Goal: Transaction & Acquisition: Purchase product/service

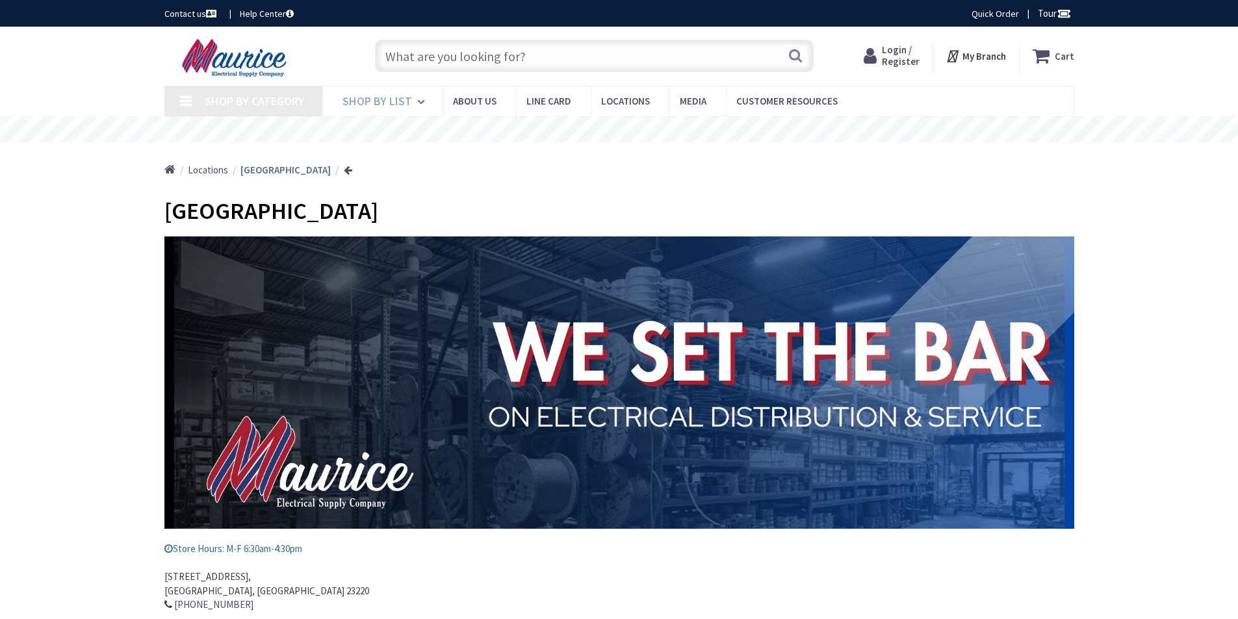
type input "[GEOGRAPHIC_DATA], [GEOGRAPHIC_DATA]"
click at [431, 61] on input "text" at bounding box center [594, 56] width 439 height 32
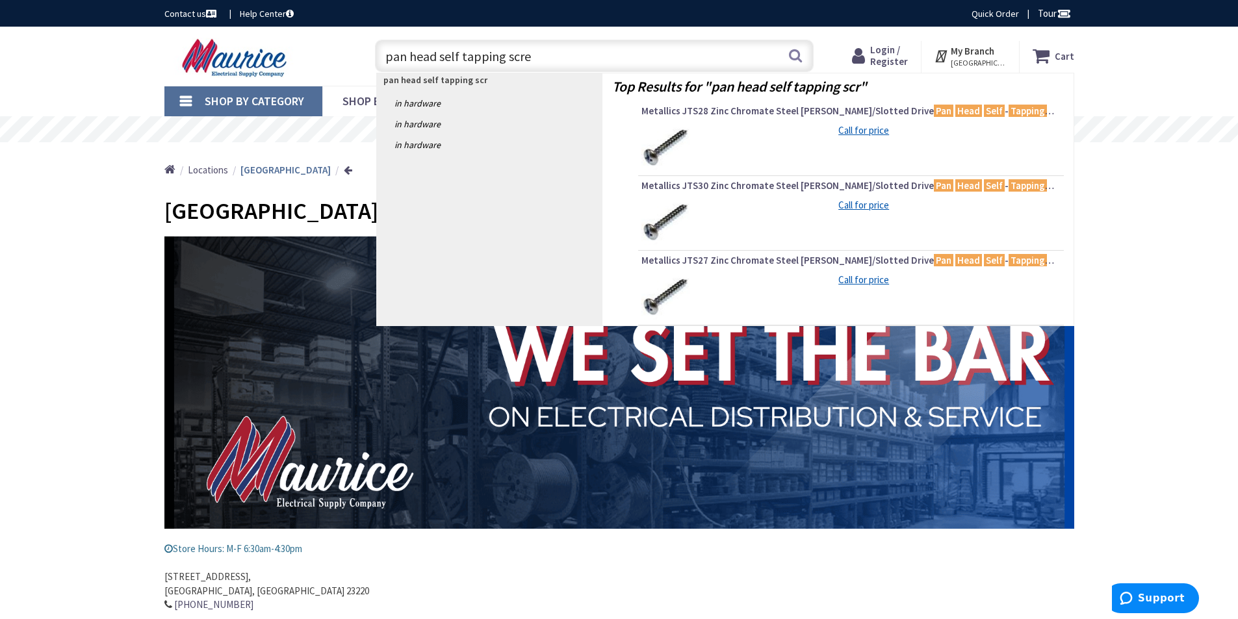
type input "pan head self tapping screw"
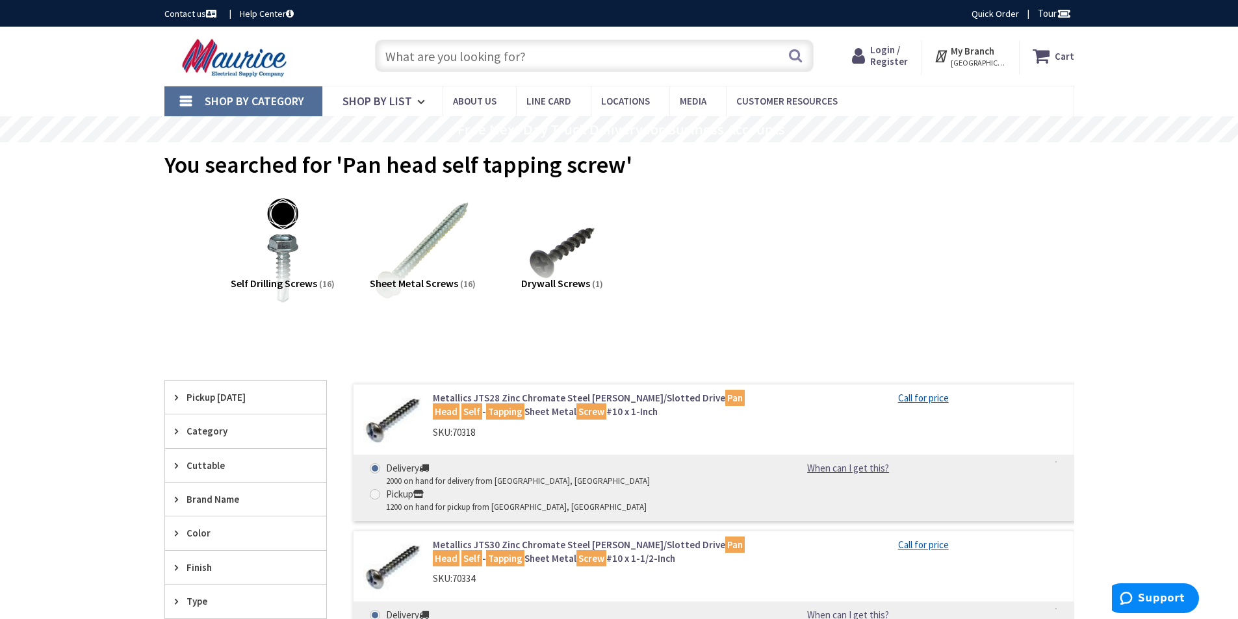
click at [403, 58] on input "text" at bounding box center [594, 56] width 439 height 32
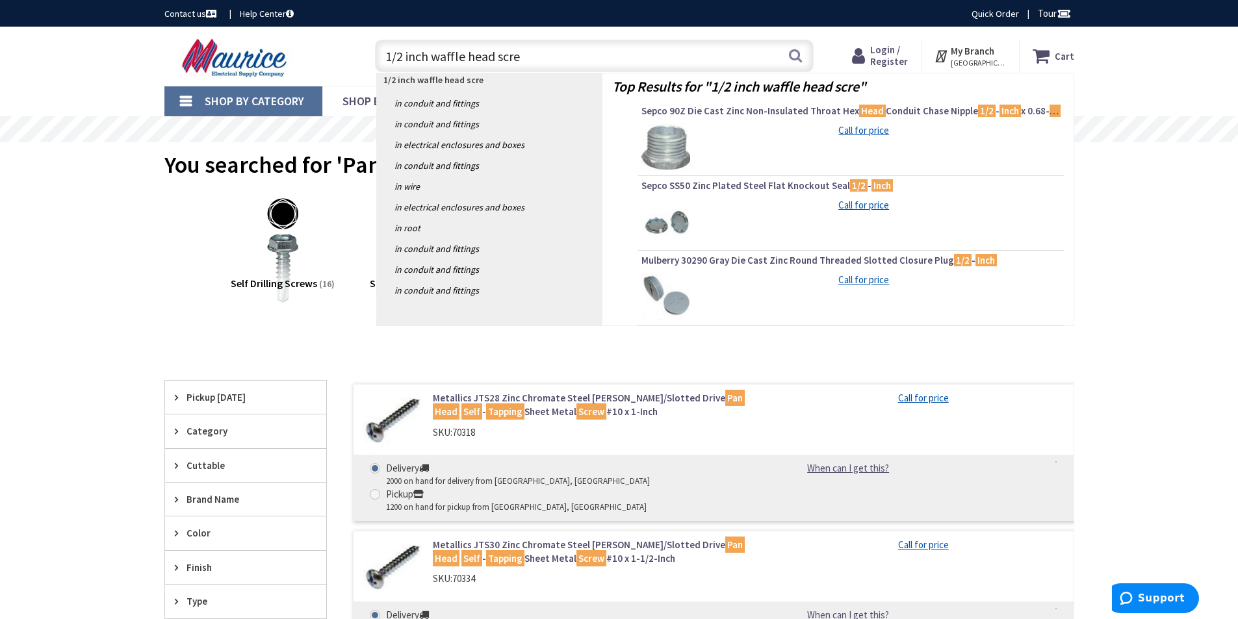
type input "1/2 inch waffle head screw"
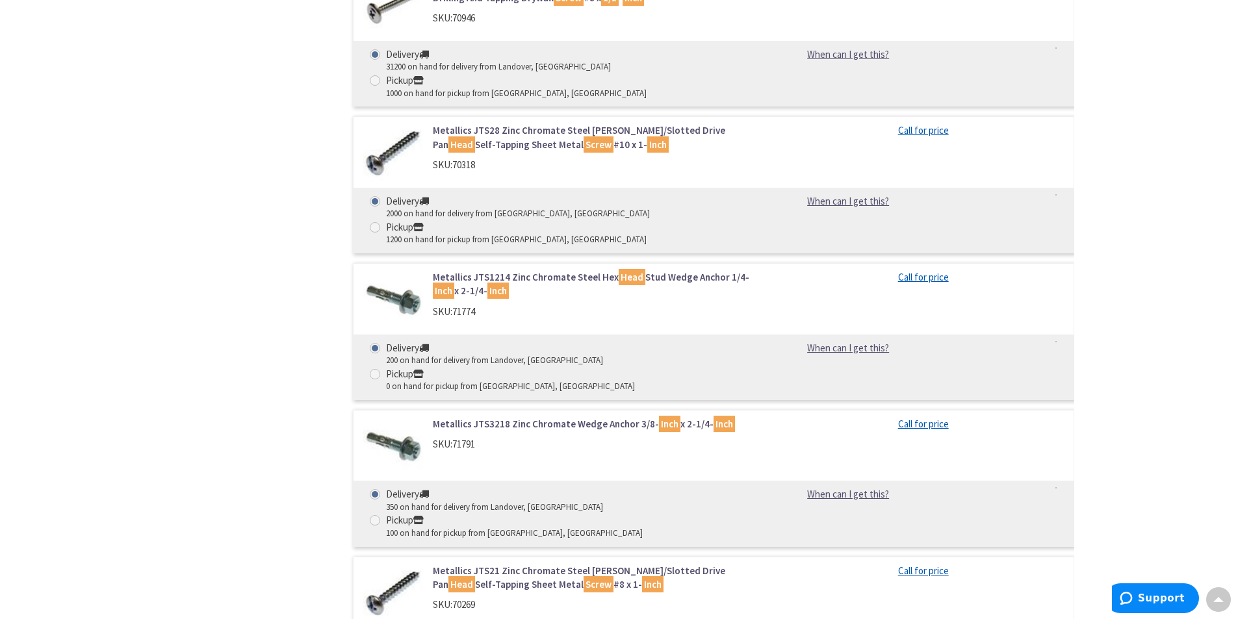
scroll to position [5526, 0]
